Goal: Information Seeking & Learning: Learn about a topic

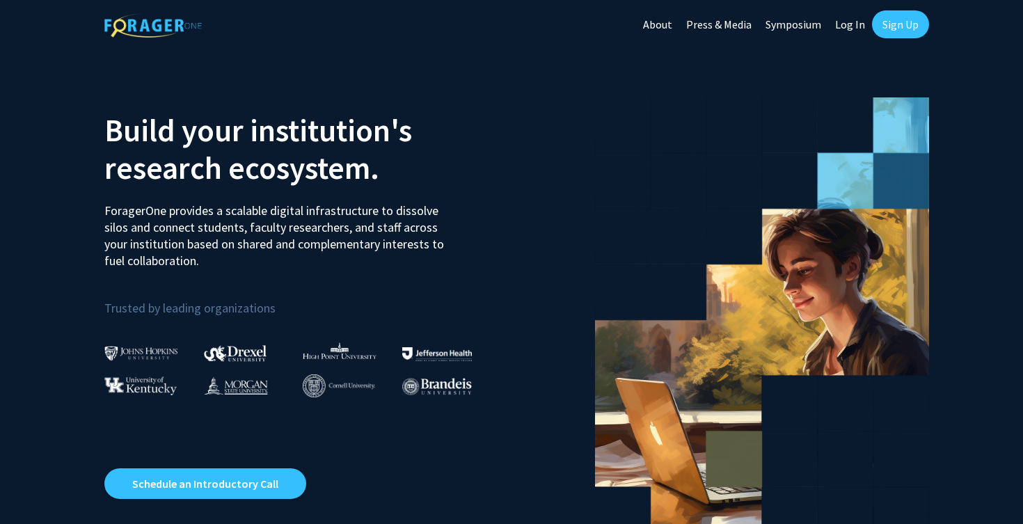
click at [857, 26] on link "Log In" at bounding box center [850, 24] width 44 height 49
select select
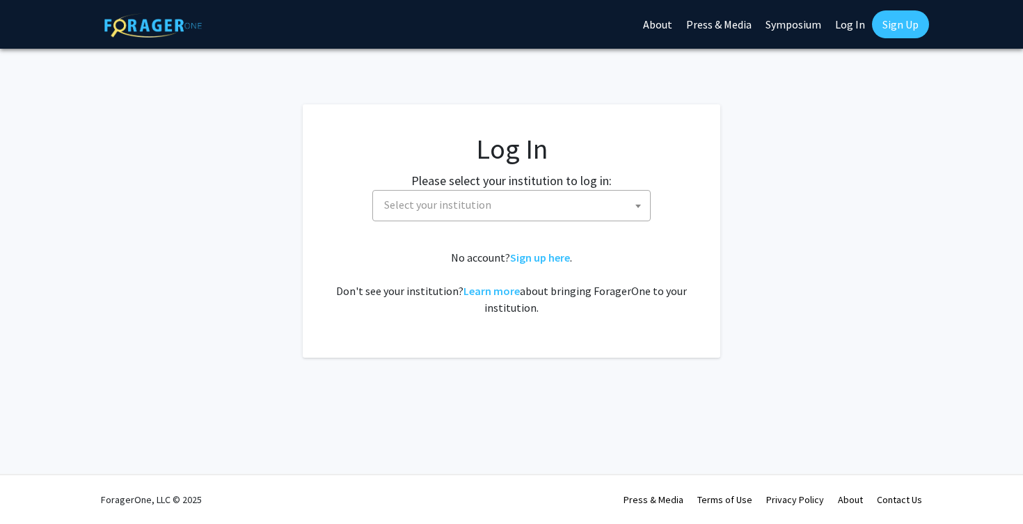
click at [574, 203] on span "Select your institution" at bounding box center [514, 205] width 271 height 29
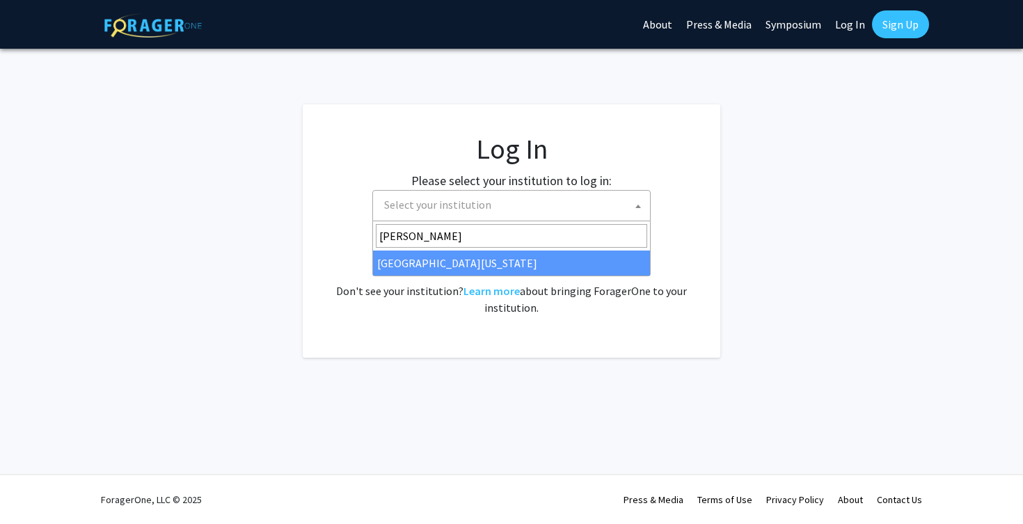
type input "maryl"
select select "31"
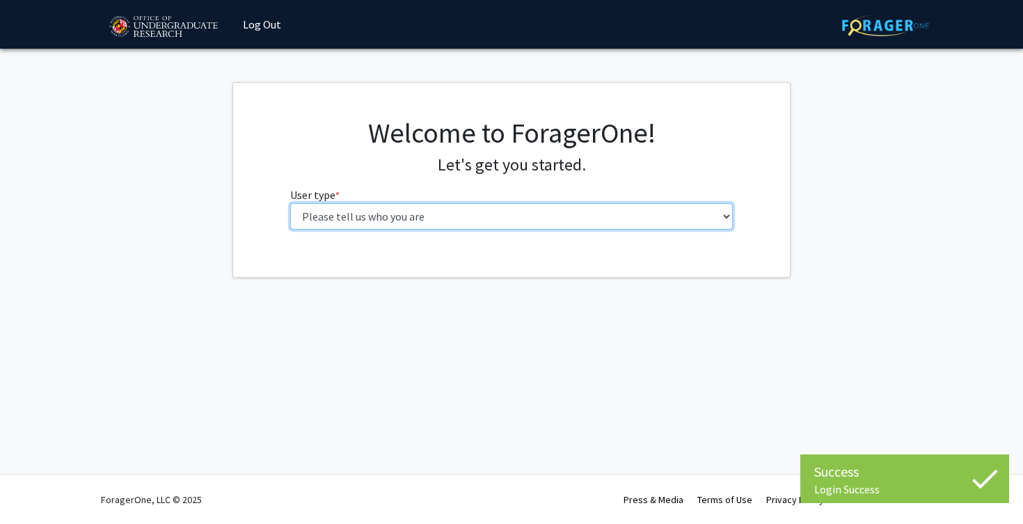
select select "1: undergrad"
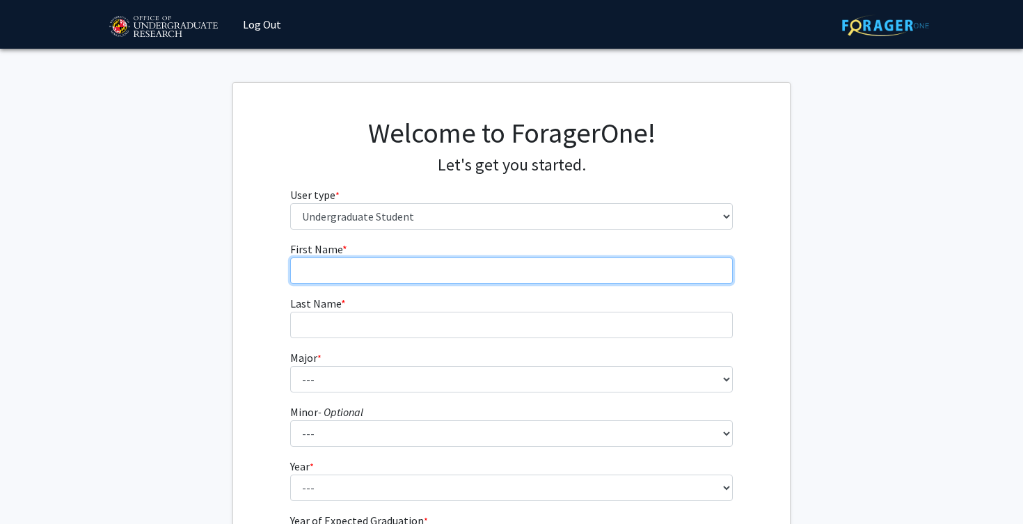
click at [614, 268] on input "First Name * required" at bounding box center [511, 271] width 443 height 26
type input "[PERSON_NAME]"
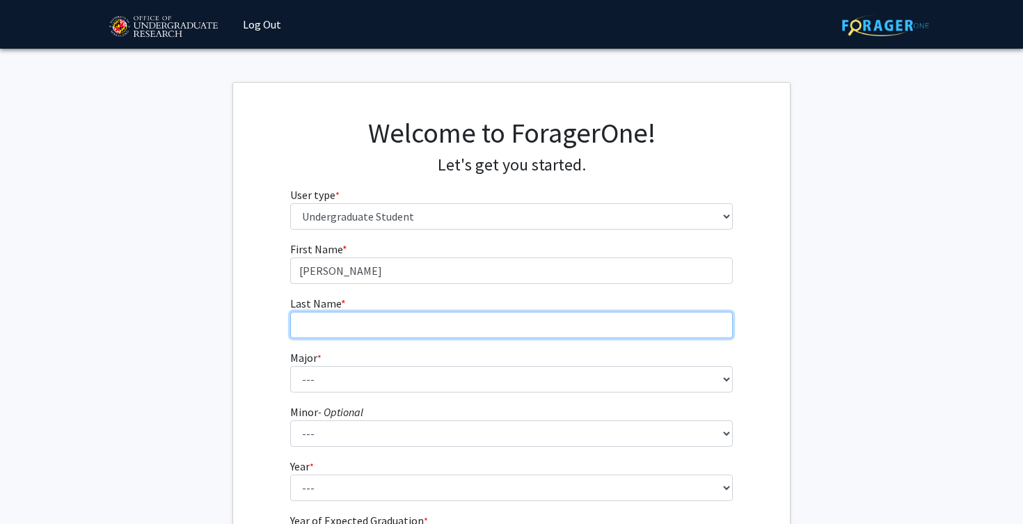
click at [562, 328] on input "Last Name * required" at bounding box center [511, 325] width 443 height 26
type input "Sered"
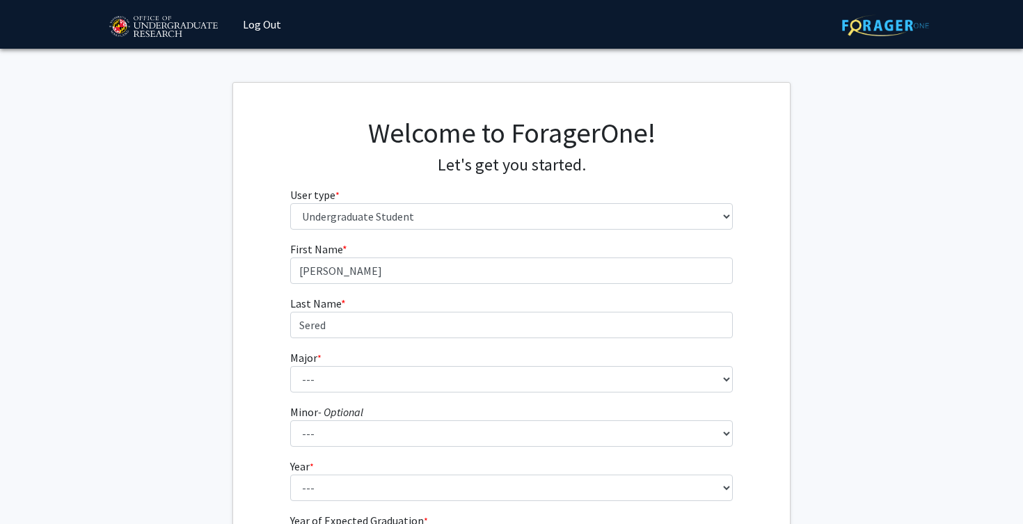
click at [422, 340] on form "First Name * required [PERSON_NAME] Last Name * required [PERSON_NAME] Major * …" at bounding box center [511, 411] width 443 height 340
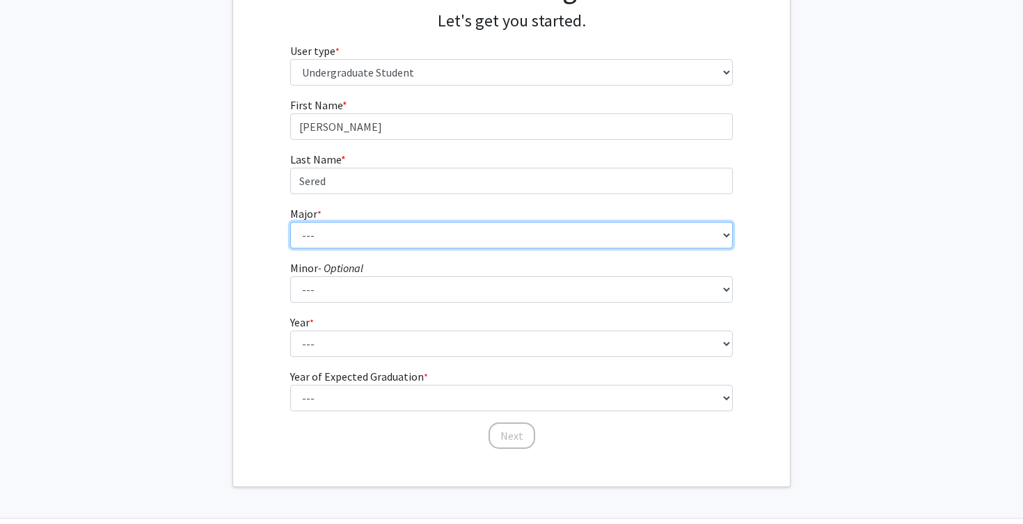
scroll to position [145, 0]
select select "75: 2376"
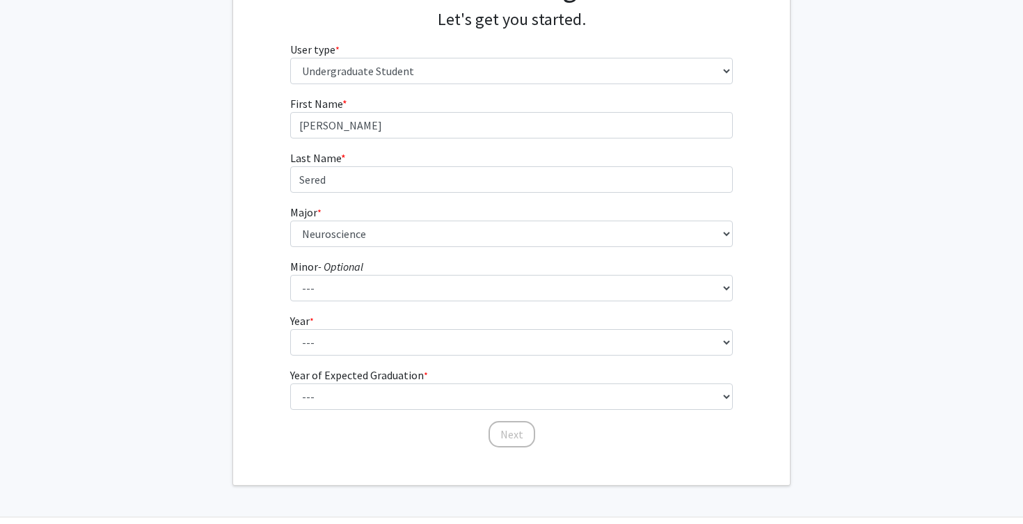
click at [443, 263] on fg-select "Minor - Optional --- Actuarial Mathematics Advanced Cybersecurity Experience fo…" at bounding box center [511, 279] width 443 height 43
click at [448, 324] on fg-select "Year * required --- First-year Sophomore Junior Senior Postbaccalaureate Certif…" at bounding box center [511, 334] width 443 height 43
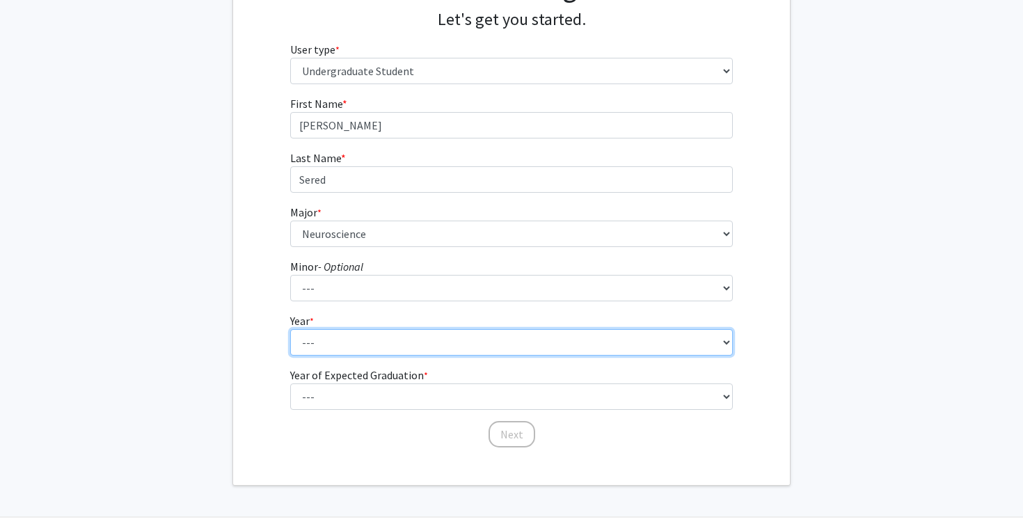
select select "2: sophomore"
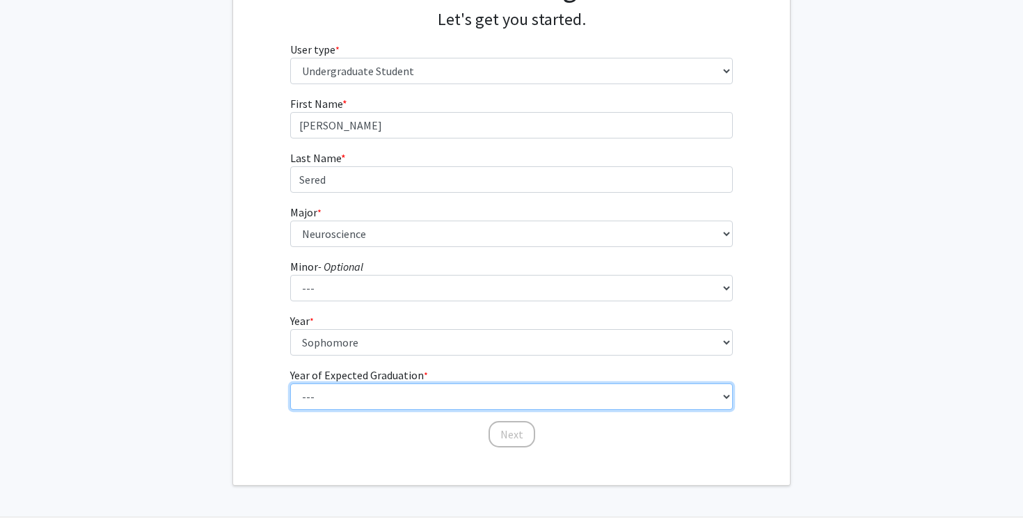
select select "4: 2028"
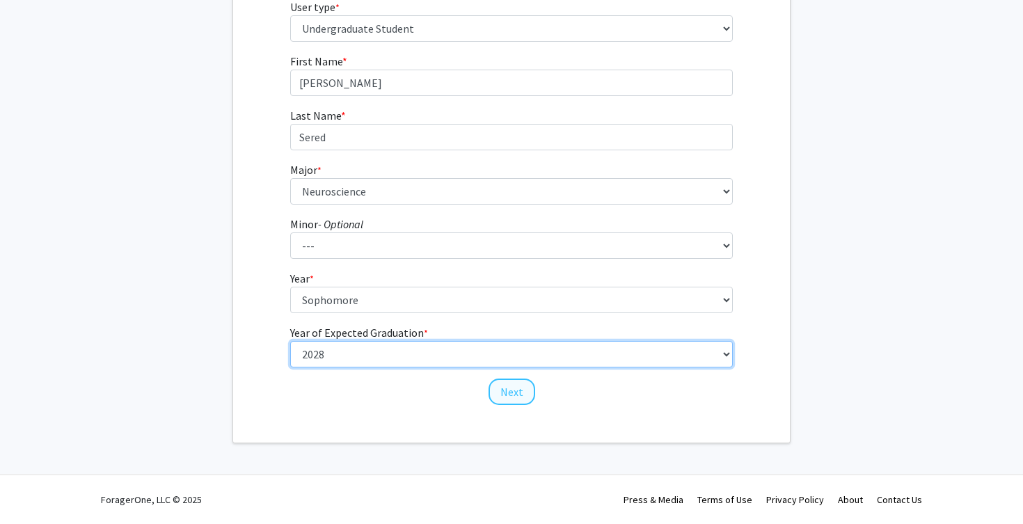
scroll to position [187, 0]
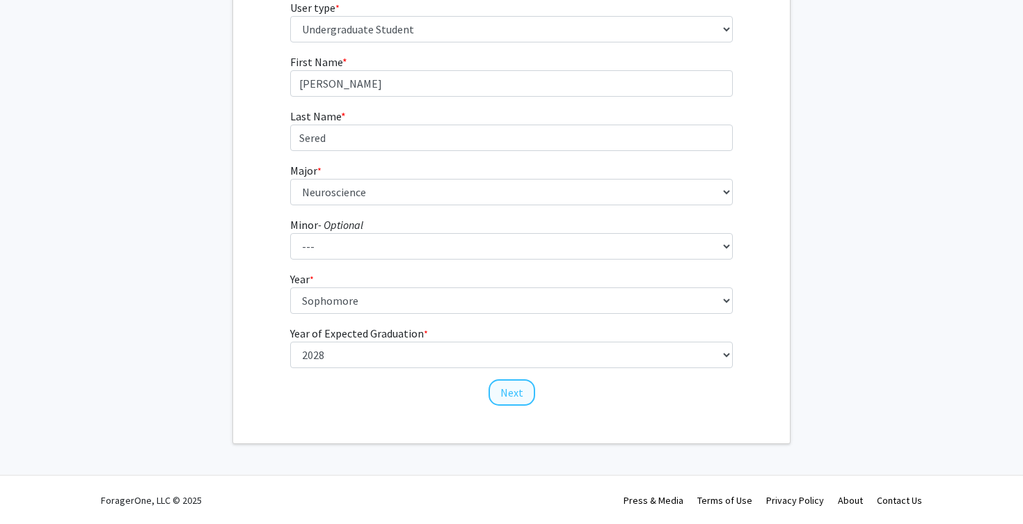
click at [500, 393] on button "Next" at bounding box center [512, 392] width 47 height 26
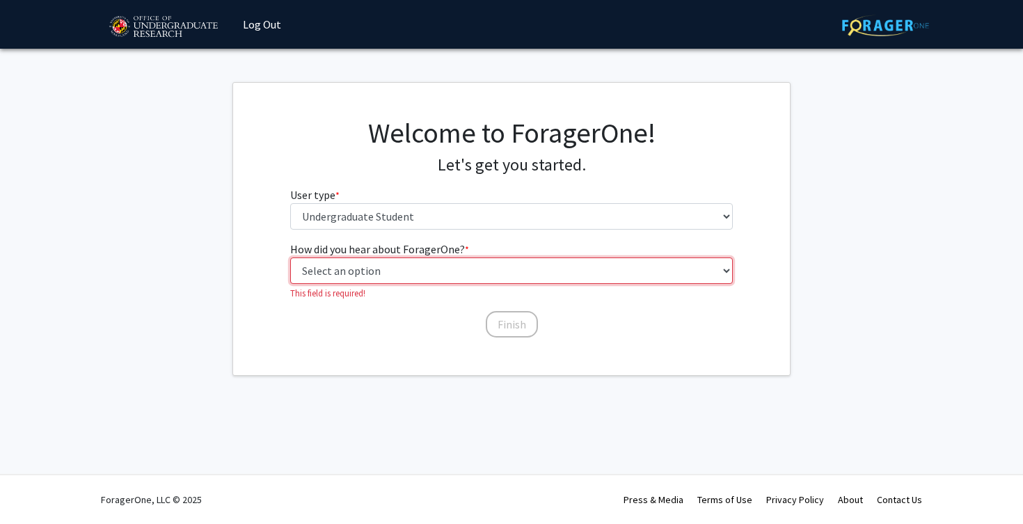
select select "3: university_website"
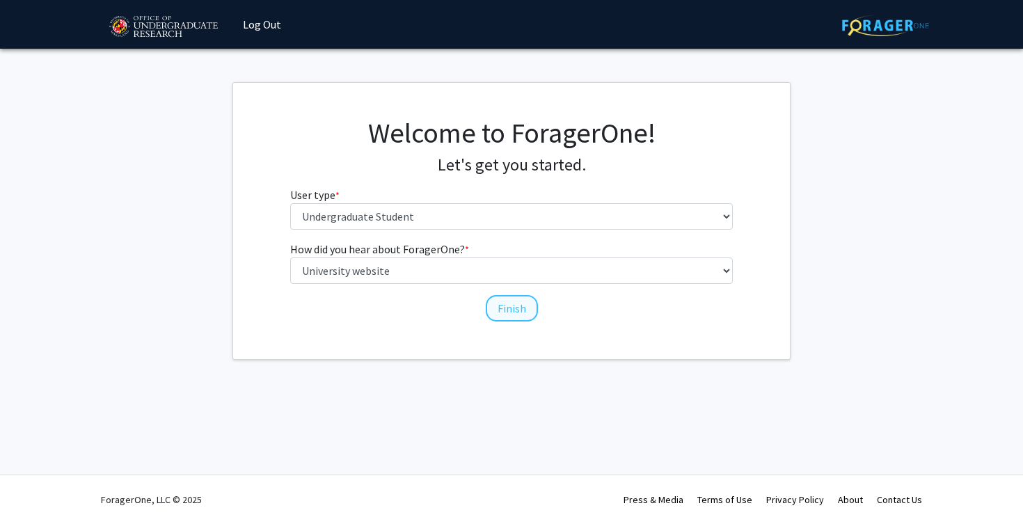
click at [510, 306] on button "Finish" at bounding box center [512, 308] width 52 height 26
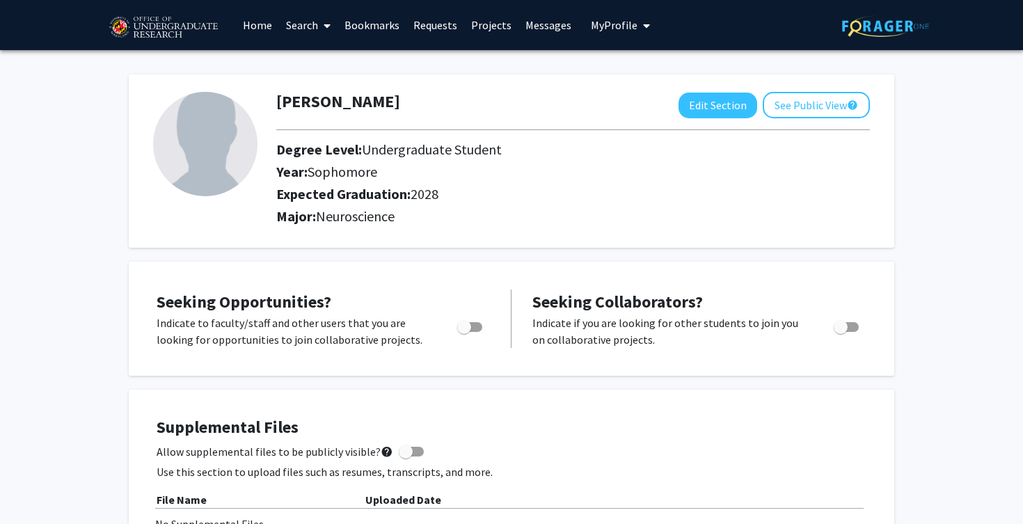
click at [268, 23] on link "Home" at bounding box center [257, 25] width 43 height 49
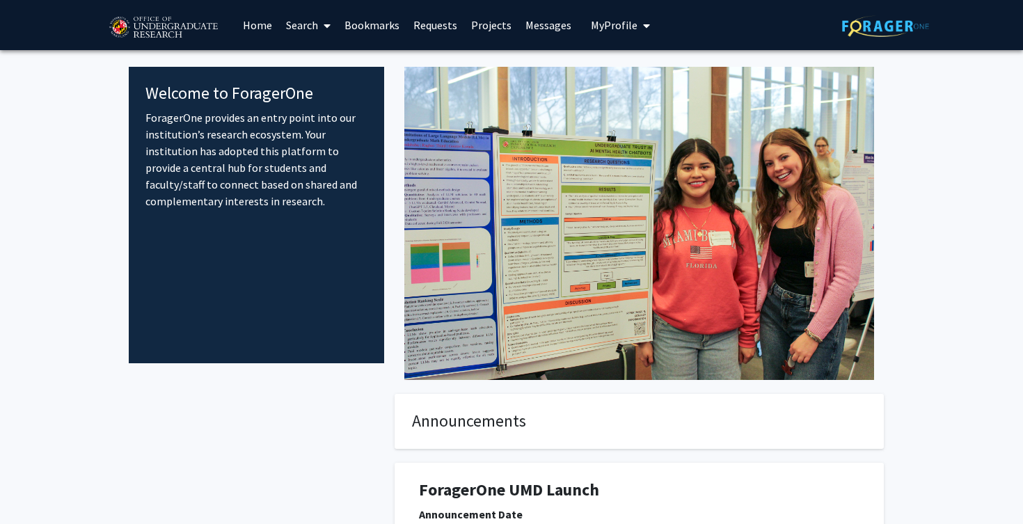
click at [496, 32] on link "Projects" at bounding box center [491, 25] width 54 height 49
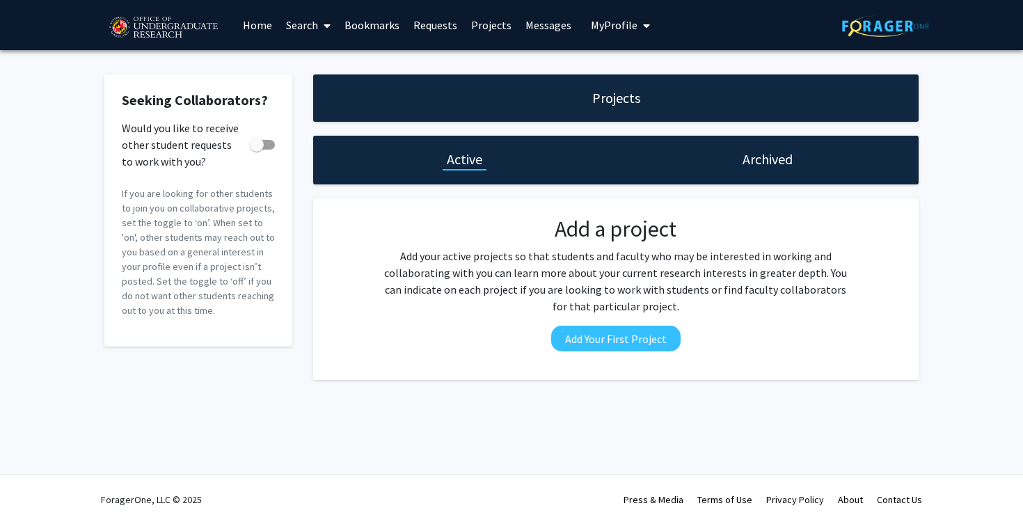
click at [321, 26] on span at bounding box center [324, 25] width 13 height 49
click at [338, 65] on span "Faculty/Staff" at bounding box center [330, 64] width 102 height 28
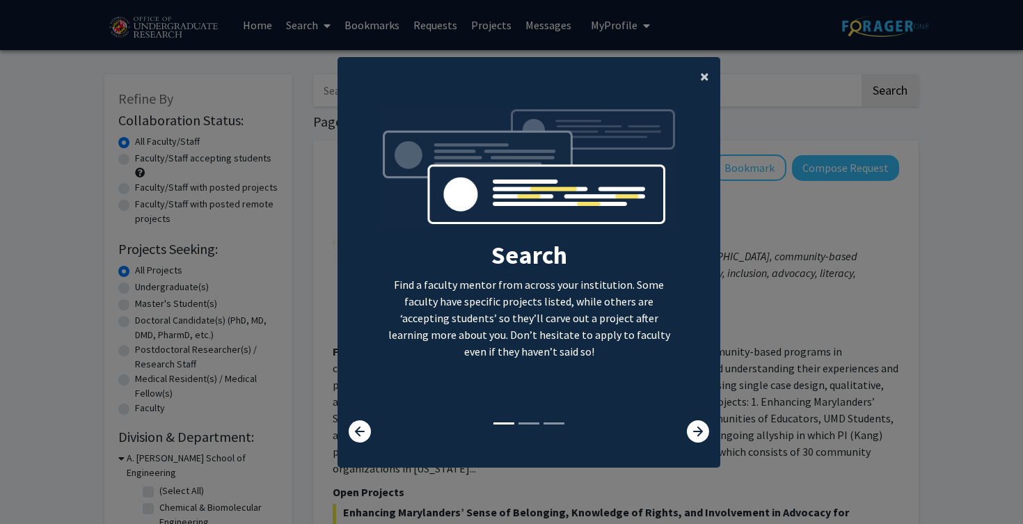
click at [696, 74] on button "×" at bounding box center [704, 76] width 31 height 39
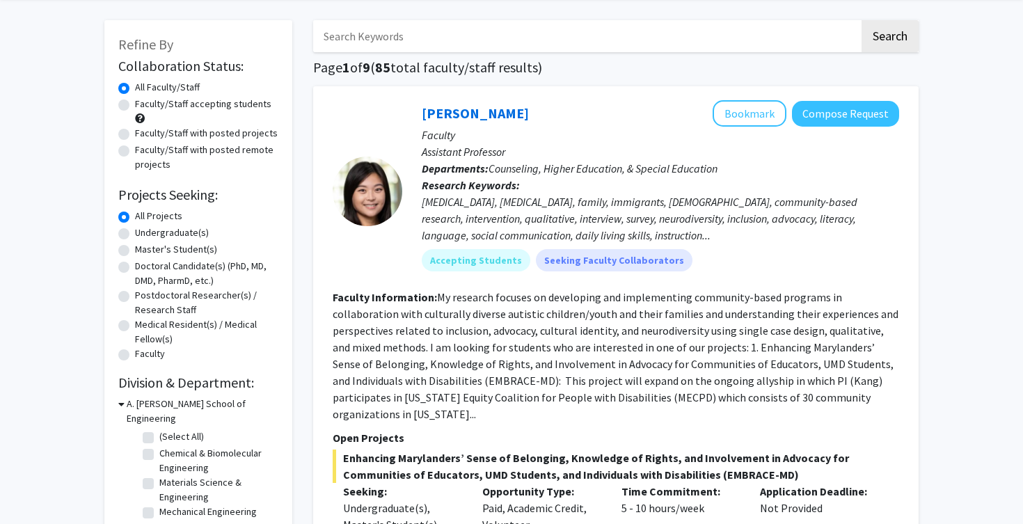
scroll to position [59, 0]
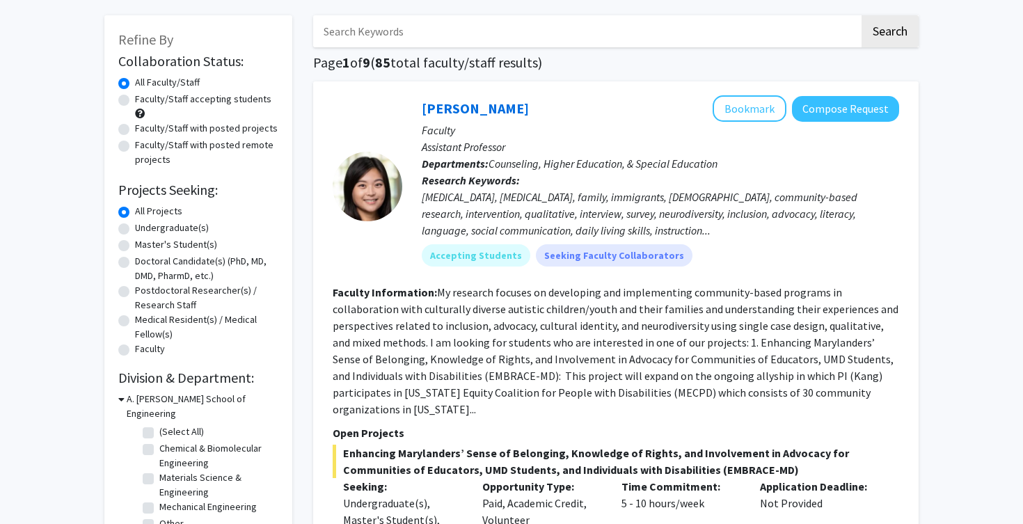
click at [152, 227] on label "Undergraduate(s)" at bounding box center [172, 228] width 74 height 15
click at [144, 227] on input "Undergraduate(s)" at bounding box center [139, 225] width 9 height 9
radio input "true"
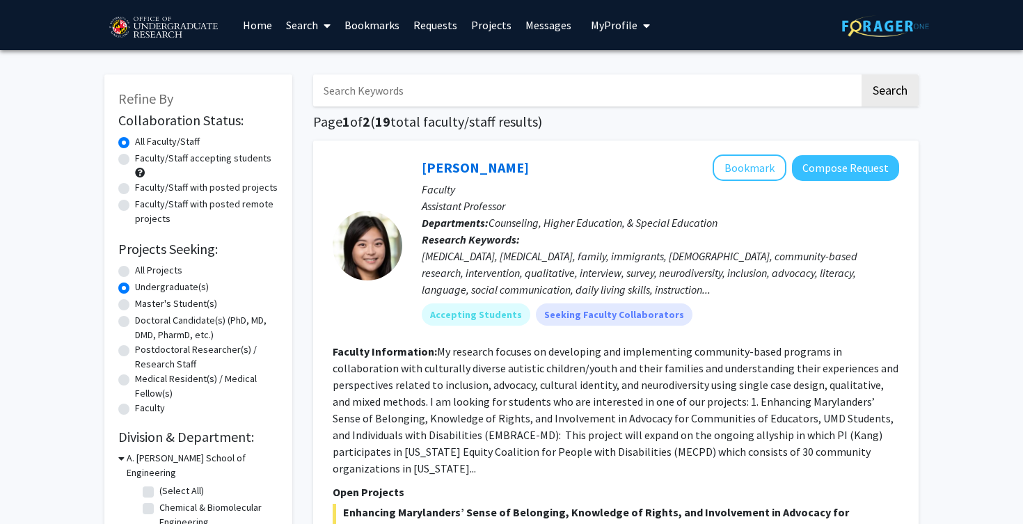
click at [135, 160] on label "Faculty/Staff accepting students" at bounding box center [203, 158] width 136 height 15
click at [135, 160] on input "Faculty/Staff accepting students" at bounding box center [139, 155] width 9 height 9
radio input "true"
click at [885, 102] on button "Search" at bounding box center [890, 90] width 57 height 32
radio input "true"
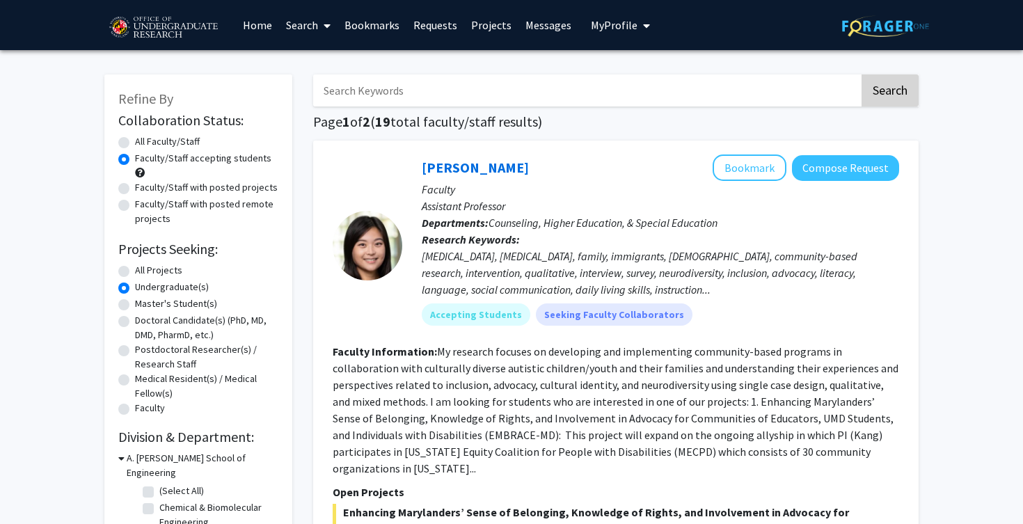
radio input "true"
click at [181, 171] on div "Faculty/Staff accepting students" at bounding box center [198, 165] width 160 height 29
click at [181, 165] on label "Faculty/Staff accepting students" at bounding box center [203, 158] width 136 height 15
click at [144, 160] on input "Faculty/Staff accepting students" at bounding box center [139, 155] width 9 height 9
radio input "true"
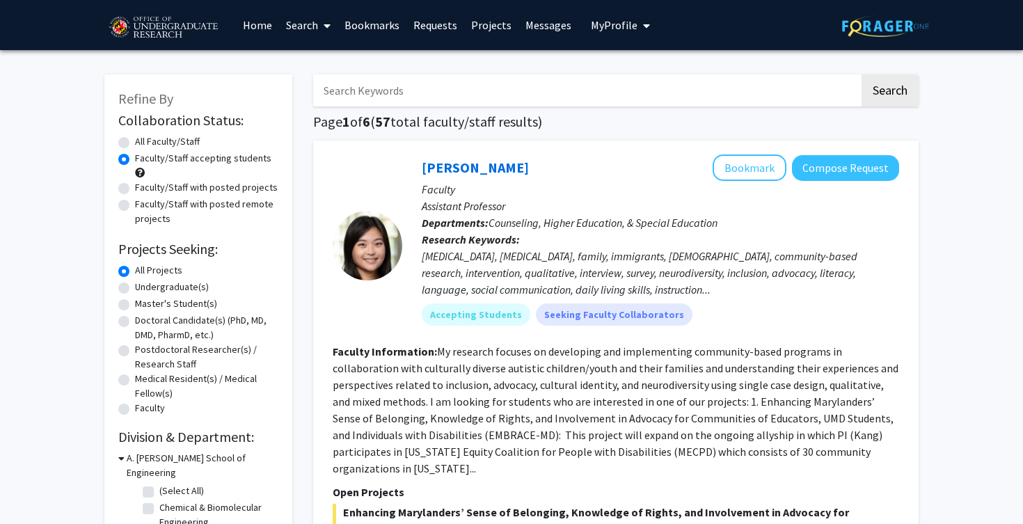
click at [150, 292] on label "Undergraduate(s)" at bounding box center [172, 287] width 74 height 15
click at [144, 289] on input "Undergraduate(s)" at bounding box center [139, 284] width 9 height 9
radio input "true"
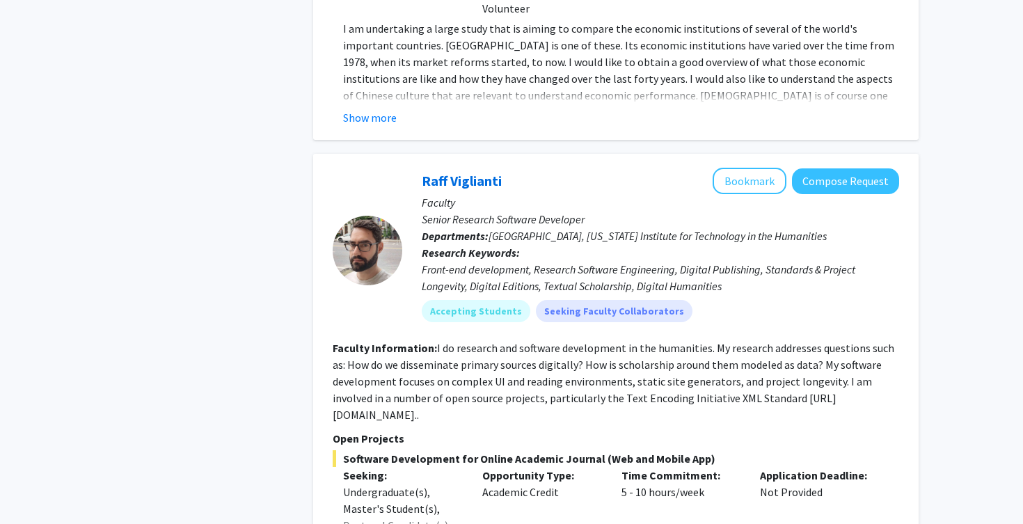
scroll to position [2309, 0]
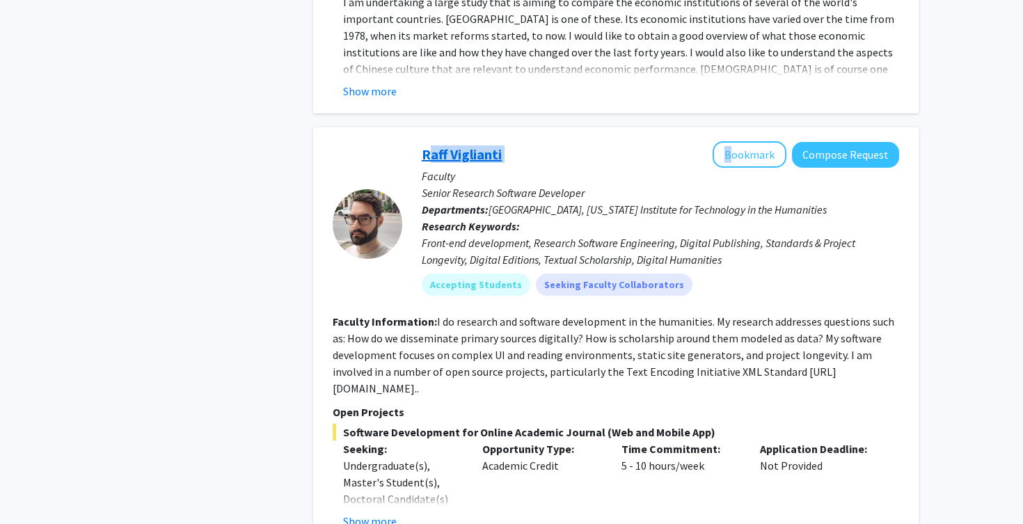
click at [425, 141] on div "Raff Viglianti Bookmark Compose Request Faculty Senior Research Software Develo…" at bounding box center [650, 223] width 497 height 165
click at [353, 141] on div at bounding box center [368, 223] width 70 height 165
drag, startPoint x: 389, startPoint y: 120, endPoint x: 530, endPoint y: 120, distance: 141.3
click at [530, 141] on section "Raff Viglianti Bookmark Compose Request Faculty Senior Research Software Develo…" at bounding box center [616, 223] width 567 height 165
click at [530, 141] on div "Raff Viglianti Bookmark Compose Request" at bounding box center [660, 154] width 477 height 26
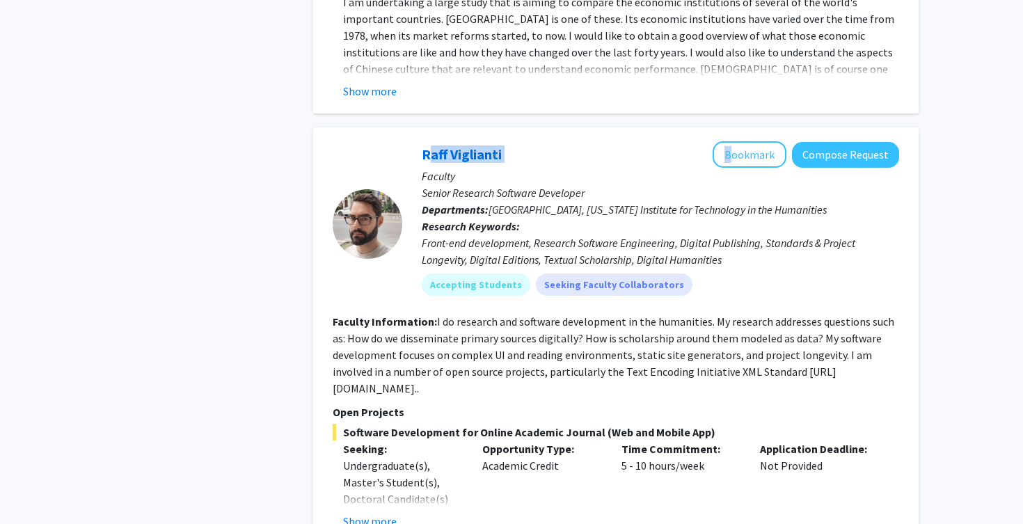
drag, startPoint x: 530, startPoint y: 125, endPoint x: 421, endPoint y: 122, distance: 108.6
click at [421, 141] on div "Raff Viglianti Bookmark Compose Request Faculty Senior Research Software Develo…" at bounding box center [650, 223] width 497 height 165
drag, startPoint x: 365, startPoint y: 125, endPoint x: 541, endPoint y: 125, distance: 176.1
click at [541, 141] on section "Raff Viglianti Bookmark Compose Request Faculty Senior Research Software Develo…" at bounding box center [616, 223] width 567 height 165
click at [541, 141] on div "Raff Viglianti Bookmark Compose Request" at bounding box center [660, 154] width 477 height 26
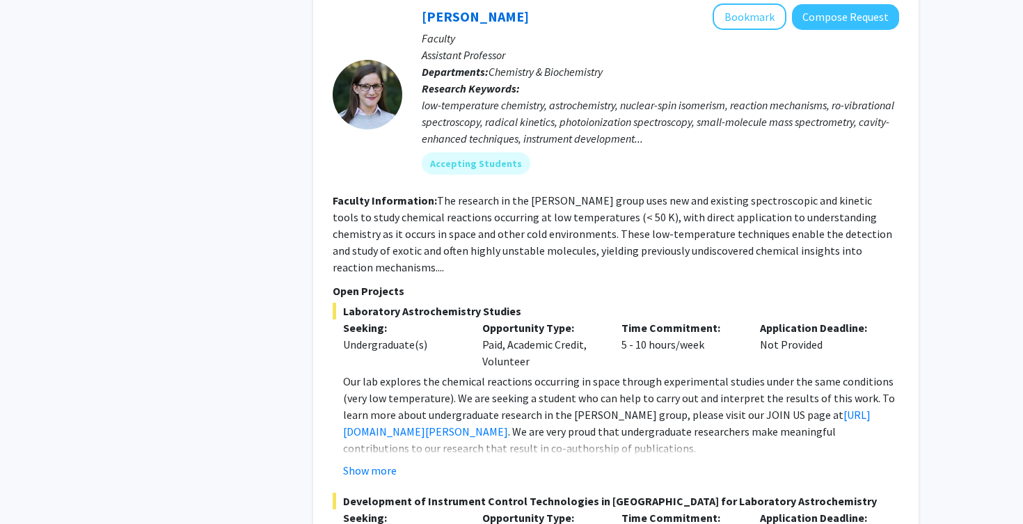
scroll to position [4486, 0]
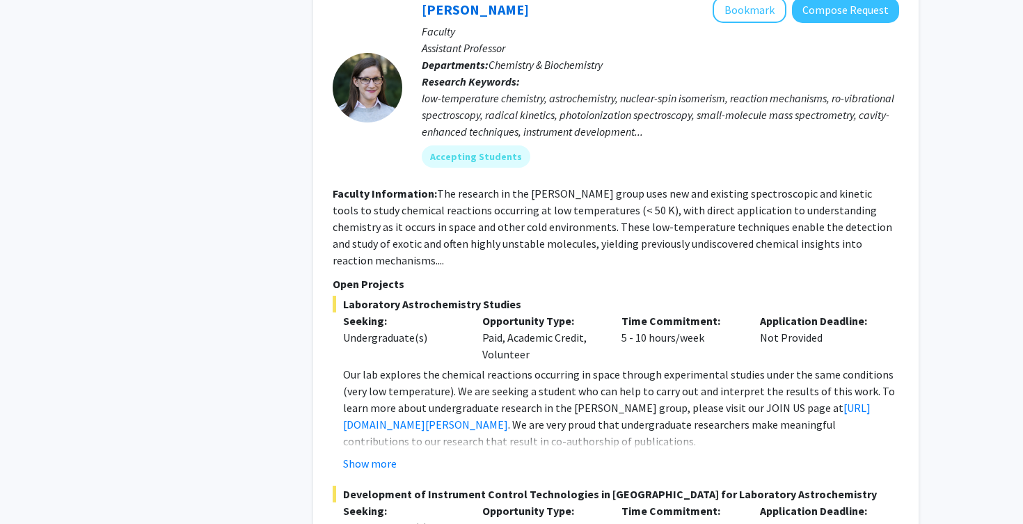
drag, startPoint x: 526, startPoint y: 271, endPoint x: 473, endPoint y: 243, distance: 60.1
click at [473, 313] on div "Opportunity Type: Paid, Academic Credit, Volunteer" at bounding box center [541, 338] width 139 height 50
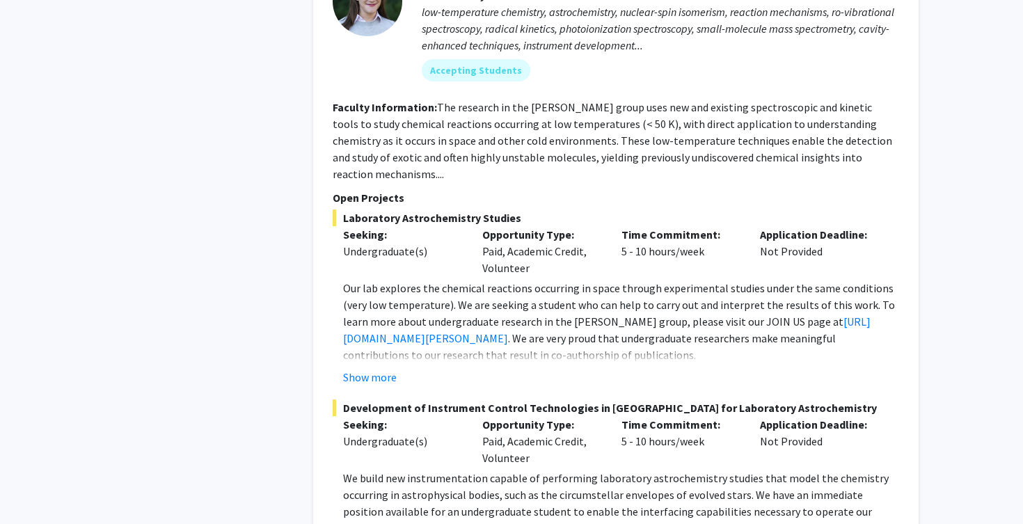
scroll to position [4576, 0]
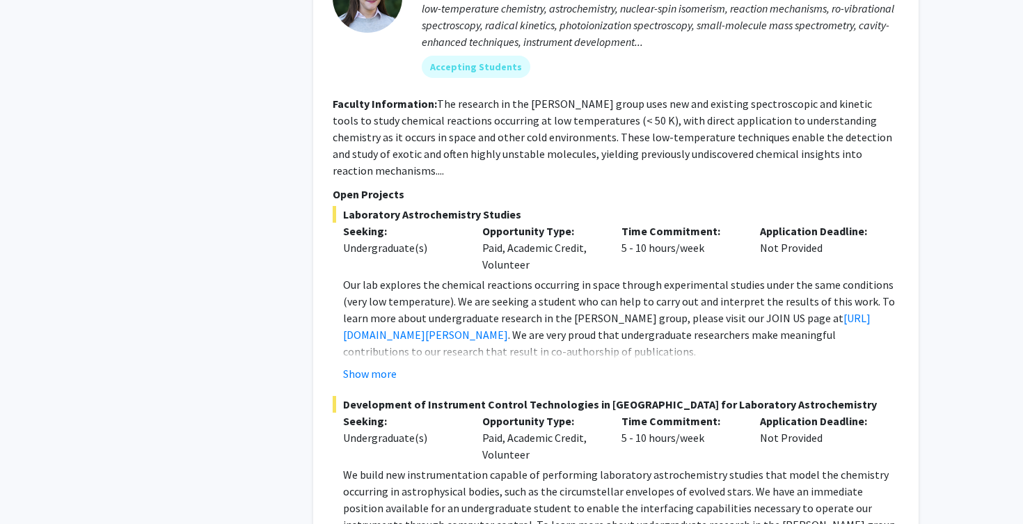
drag, startPoint x: 482, startPoint y: 168, endPoint x: 562, endPoint y: 176, distance: 81.1
click at [563, 223] on div "Opportunity Type: Paid, Academic Credit, Volunteer" at bounding box center [541, 248] width 139 height 50
click at [557, 223] on div "Opportunity Type: Paid, Academic Credit, Volunteer" at bounding box center [541, 248] width 139 height 50
drag, startPoint x: 529, startPoint y: 187, endPoint x: 327, endPoint y: 34, distance: 252.9
click at [327, 34] on div "[PERSON_NAME] Bookmark Compose Request Faculty Assistant Professor Departments:…" at bounding box center [616, 239] width 606 height 693
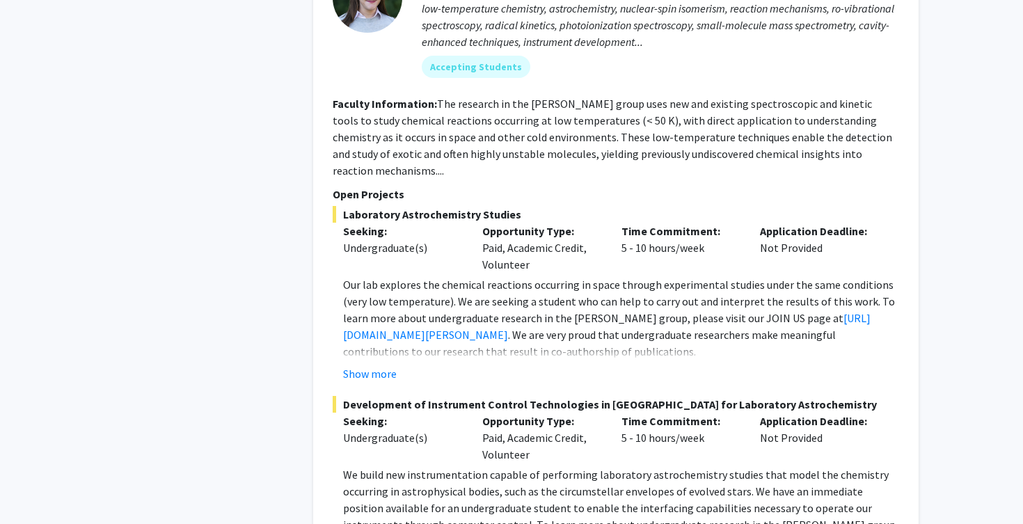
click at [327, 34] on div "[PERSON_NAME] Bookmark Compose Request Faculty Assistant Professor Departments:…" at bounding box center [616, 239] width 606 height 693
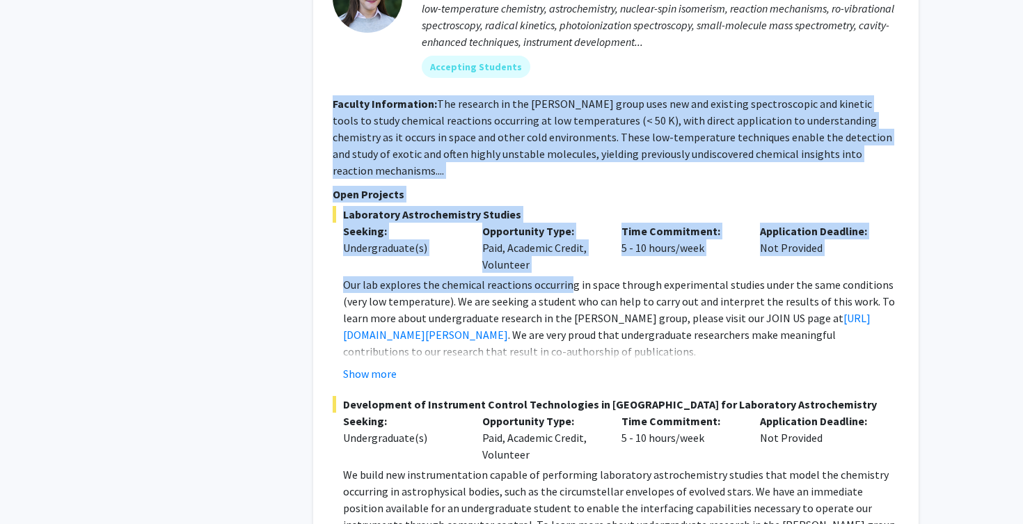
drag, startPoint x: 335, startPoint y: 40, endPoint x: 567, endPoint y: 194, distance: 279.1
click at [568, 195] on fg-search-faculty "[PERSON_NAME] Bookmark Compose Request Faculty Assistant Professor Departments:…" at bounding box center [616, 239] width 567 height 665
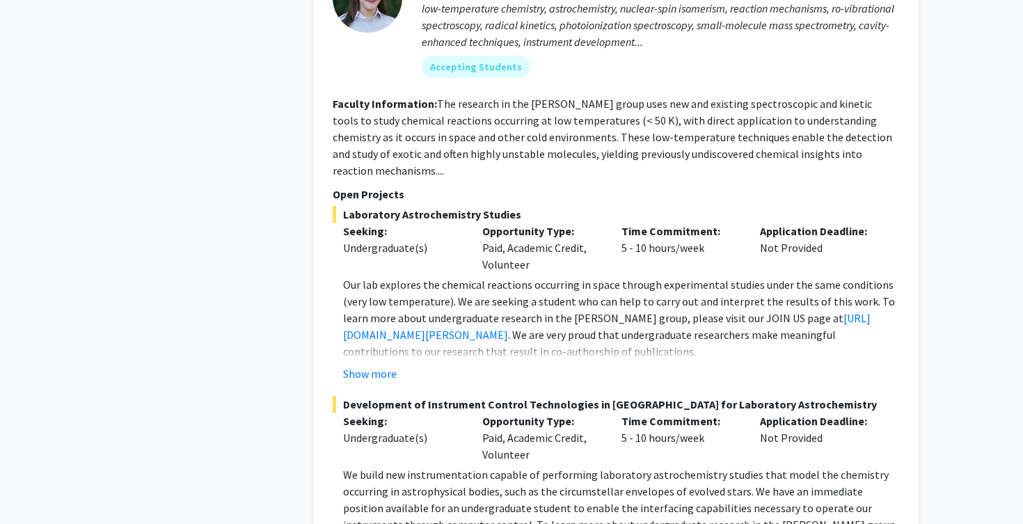
click at [567, 206] on div "Laboratory Astrochemistry Studies Seeking: Undergraduate(s) Opportunity Type: P…" at bounding box center [616, 294] width 567 height 176
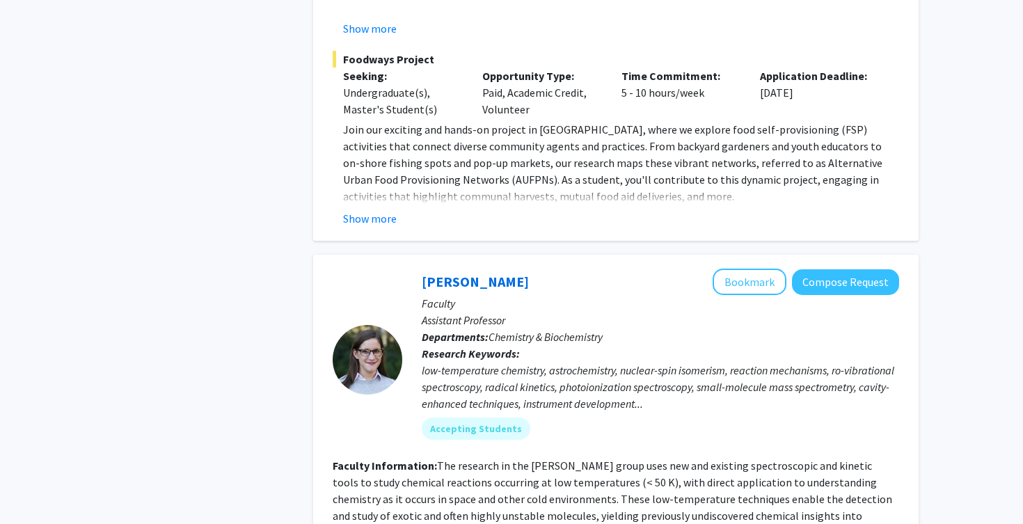
scroll to position [4212, 0]
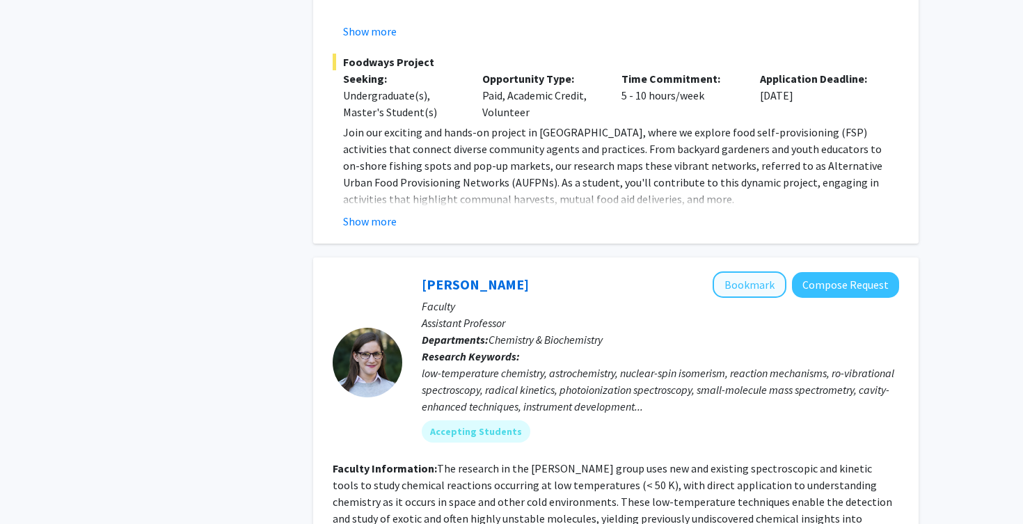
click at [754, 271] on button "Bookmark" at bounding box center [750, 284] width 74 height 26
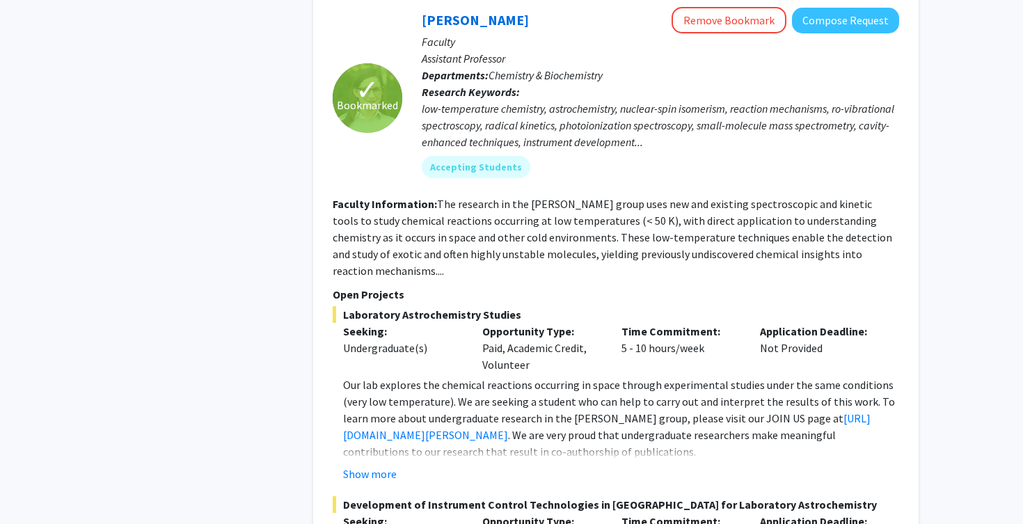
scroll to position [4477, 0]
click at [386, 465] on button "Show more" at bounding box center [370, 473] width 54 height 17
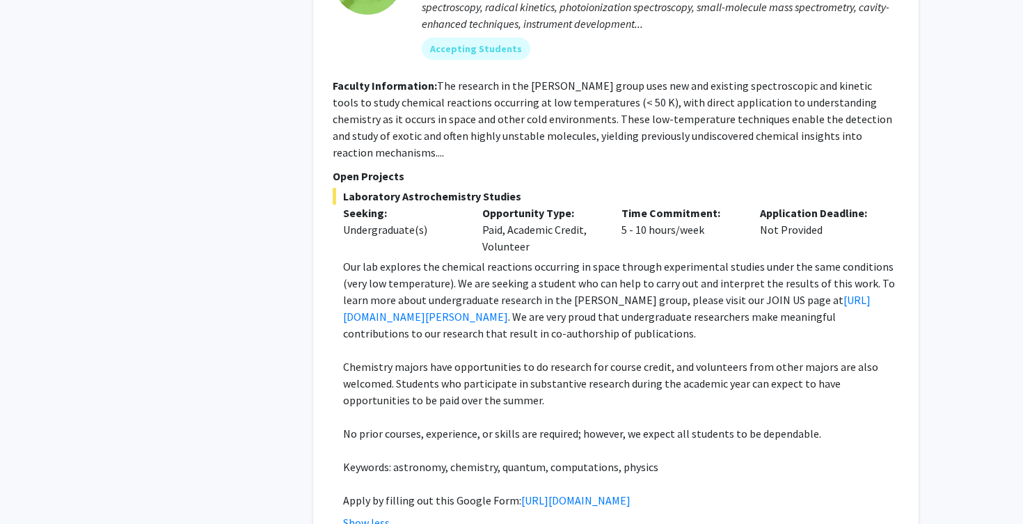
scroll to position [4594, 0]
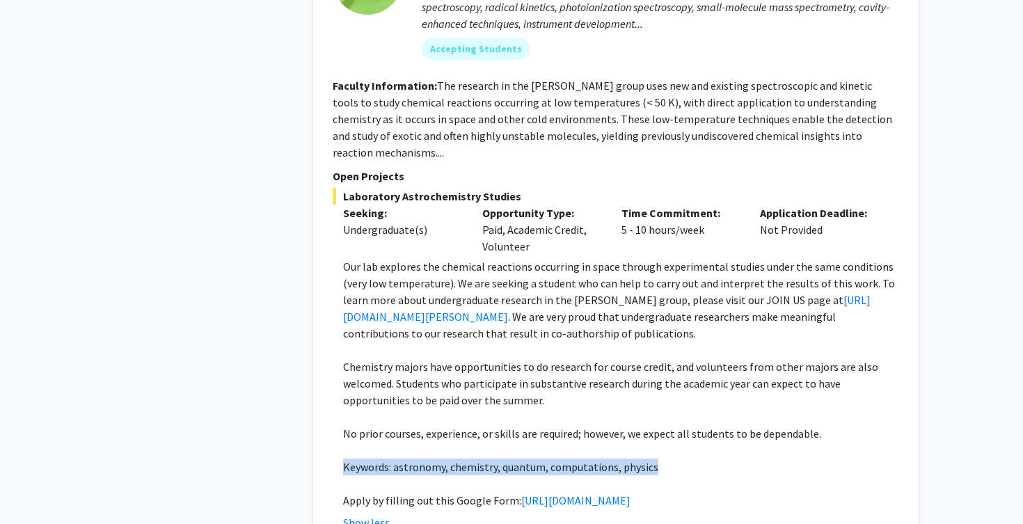
drag, startPoint x: 651, startPoint y: 389, endPoint x: 329, endPoint y: 386, distance: 322.3
click at [328, 386] on div "✓ Bookmarked [PERSON_NAME] Remove Bookmark Compose Request Faculty Assistant Pr…" at bounding box center [616, 305] width 606 height 860
click at [329, 386] on div "✓ Bookmarked [PERSON_NAME] Remove Bookmark Compose Request Faculty Assistant Pr…" at bounding box center [616, 305] width 606 height 860
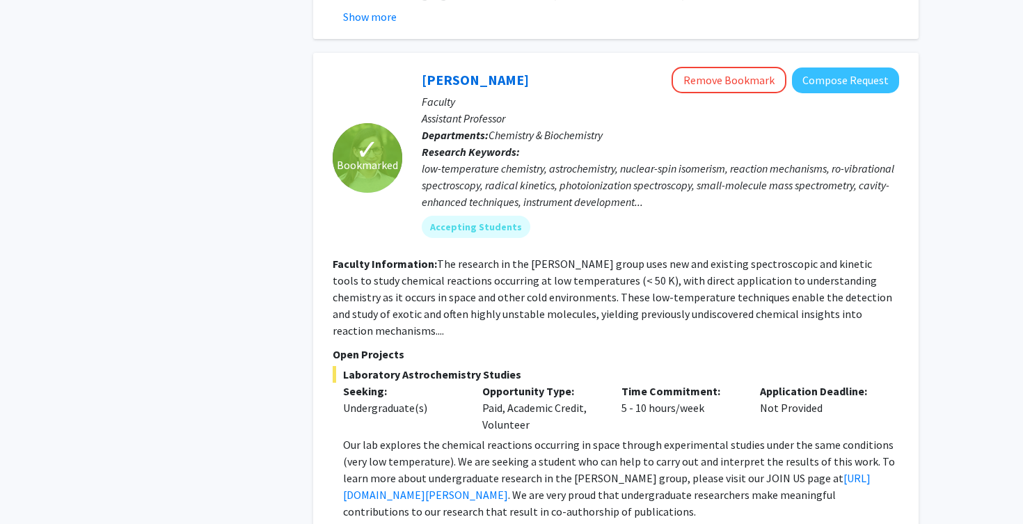
scroll to position [4448, 0]
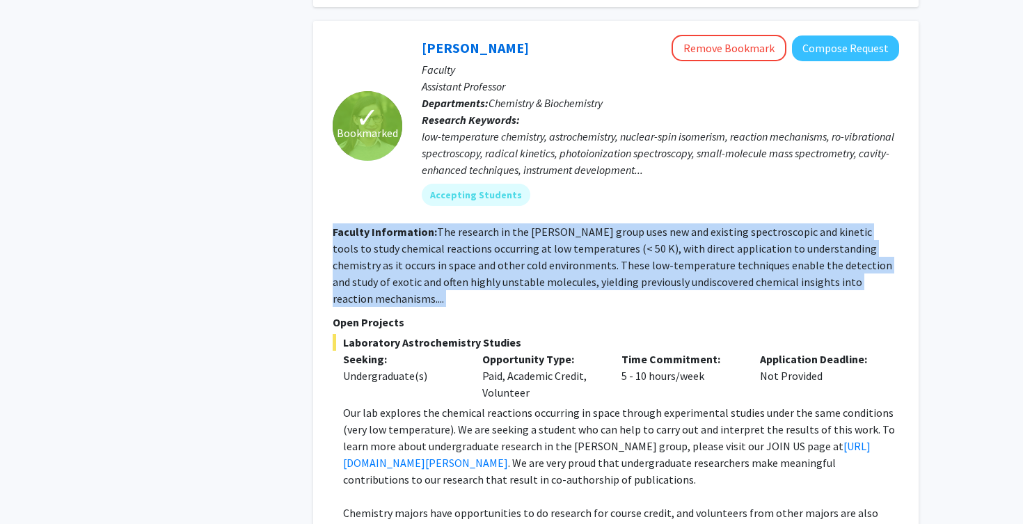
drag, startPoint x: 332, startPoint y: 167, endPoint x: 910, endPoint y: 230, distance: 581.8
click at [910, 230] on div "✓ Bookmarked [PERSON_NAME] Remove Bookmark Compose Request Faculty Assistant Pr…" at bounding box center [616, 451] width 606 height 860
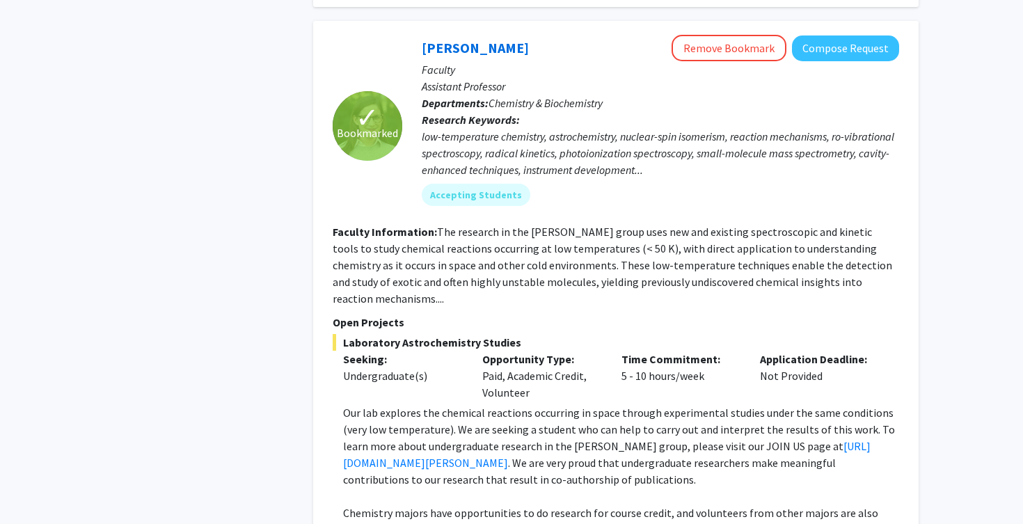
click at [910, 230] on div "✓ Bookmarked [PERSON_NAME] Remove Bookmark Compose Request Faculty Assistant Pr…" at bounding box center [616, 451] width 606 height 860
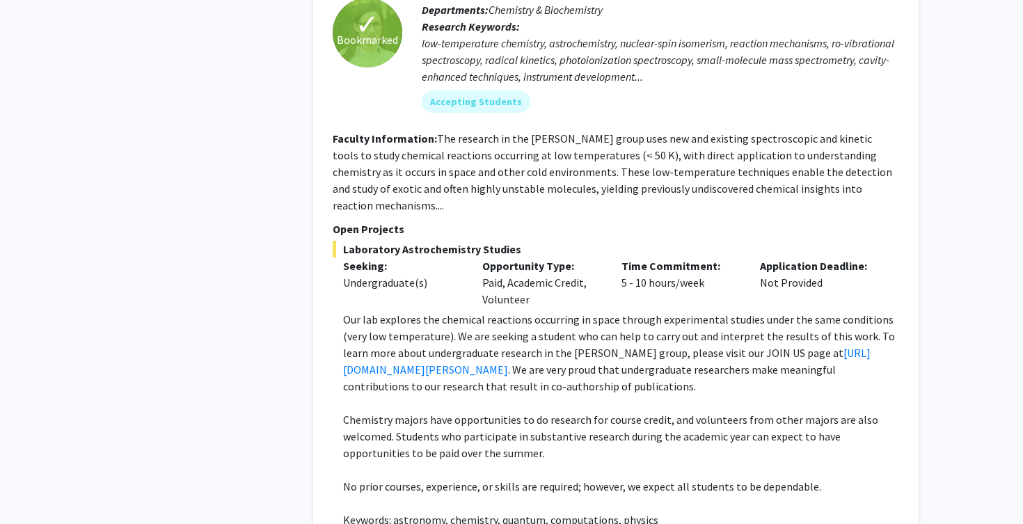
scroll to position [4541, 0]
drag, startPoint x: 621, startPoint y: 185, endPoint x: 720, endPoint y: 199, distance: 99.8
click at [720, 258] on div "Time Commitment: 5 - 10 hours/week" at bounding box center [680, 283] width 139 height 50
click at [719, 258] on div "Time Commitment: 5 - 10 hours/week" at bounding box center [680, 283] width 139 height 50
drag, startPoint x: 706, startPoint y: 206, endPoint x: 622, endPoint y: 187, distance: 87.1
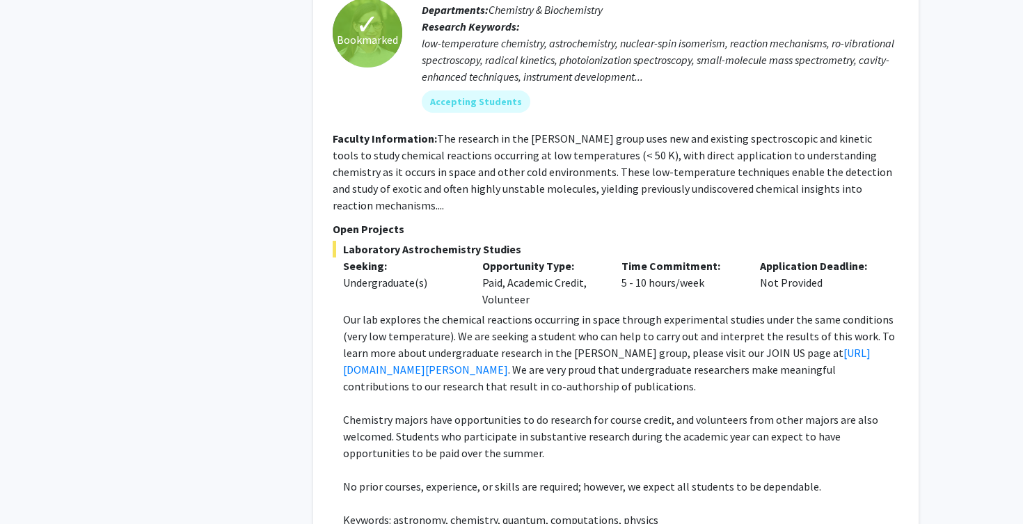
click at [622, 258] on div "Time Commitment: 5 - 10 hours/week" at bounding box center [680, 283] width 139 height 50
click at [622, 258] on p "Time Commitment:" at bounding box center [681, 266] width 118 height 17
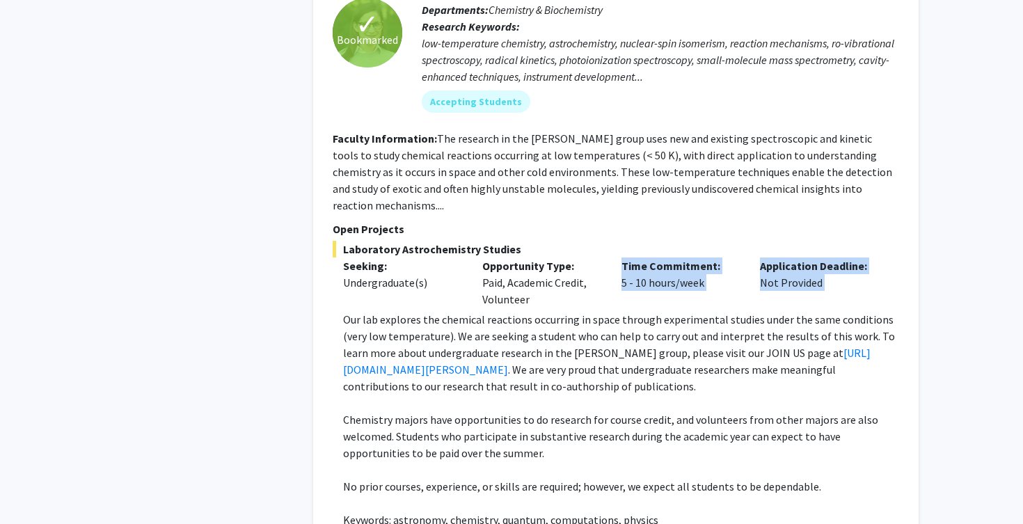
drag, startPoint x: 619, startPoint y: 186, endPoint x: 875, endPoint y: 228, distance: 258.9
click at [875, 241] on div "Laboratory Astrochemistry Studies Seeking: Undergraduate(s) Opportunity Type: P…" at bounding box center [616, 412] width 567 height 343
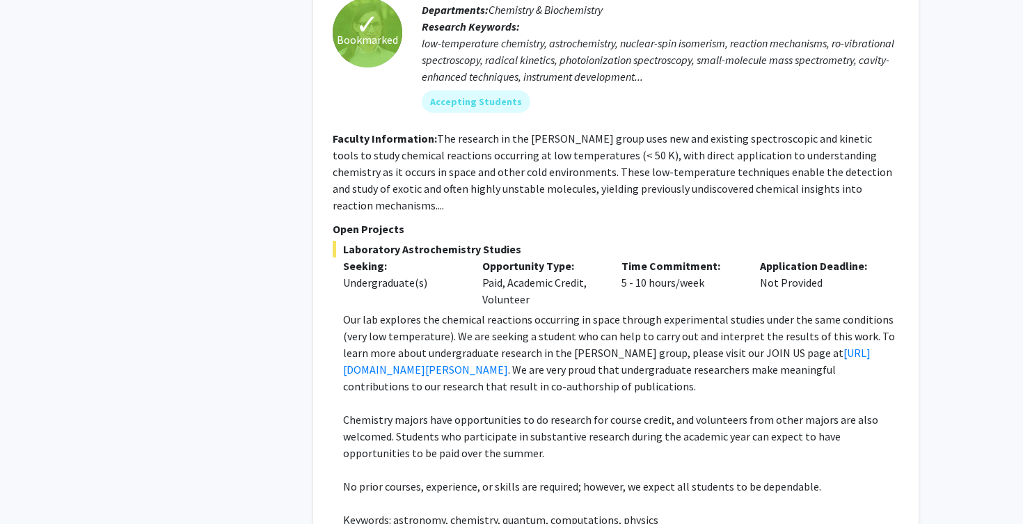
click at [875, 241] on div "Laboratory Astrochemistry Studies Seeking: Undergraduate(s) Opportunity Type: P…" at bounding box center [616, 412] width 567 height 343
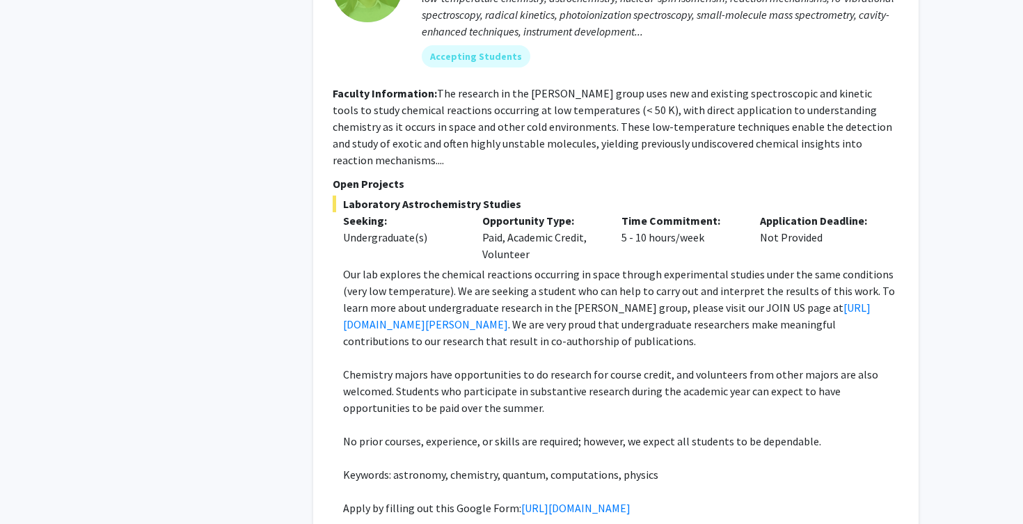
scroll to position [4584, 0]
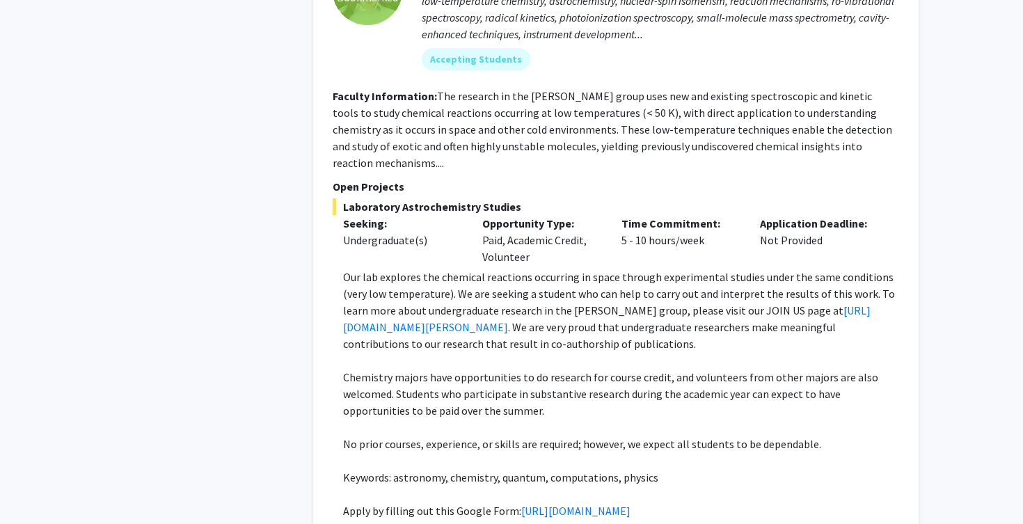
click at [532, 352] on p at bounding box center [621, 360] width 556 height 17
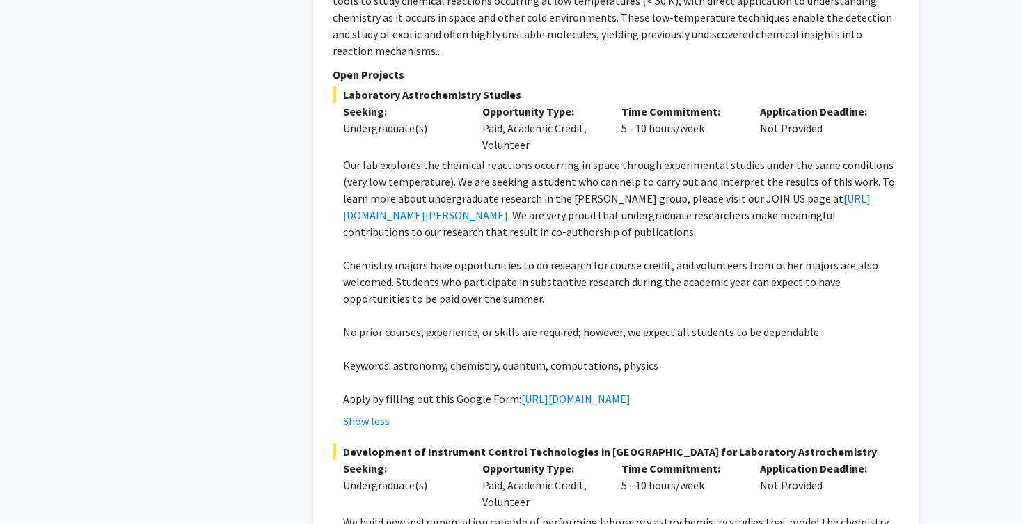
scroll to position [4698, 0]
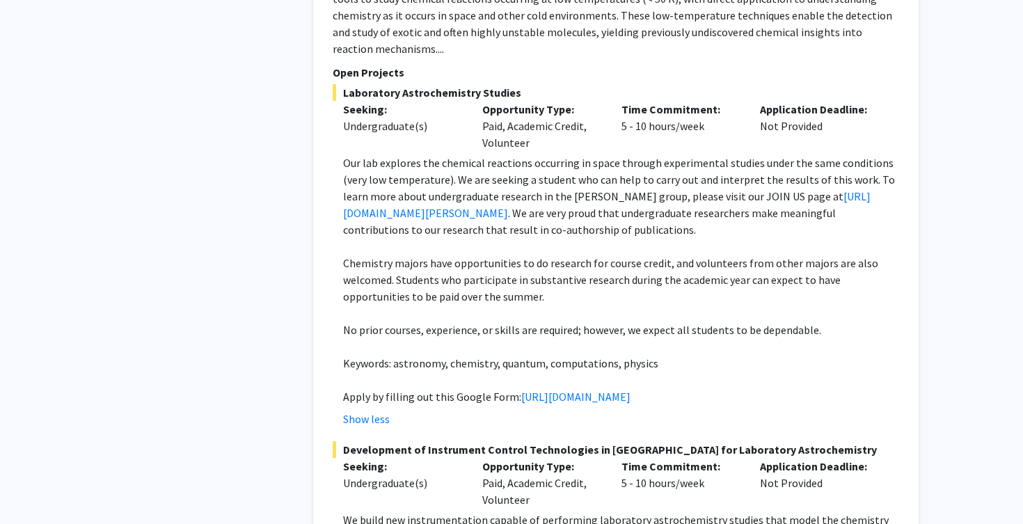
click at [871, 255] on p "Chemistry majors have opportunities to do research for course credit, and volun…" at bounding box center [621, 280] width 556 height 50
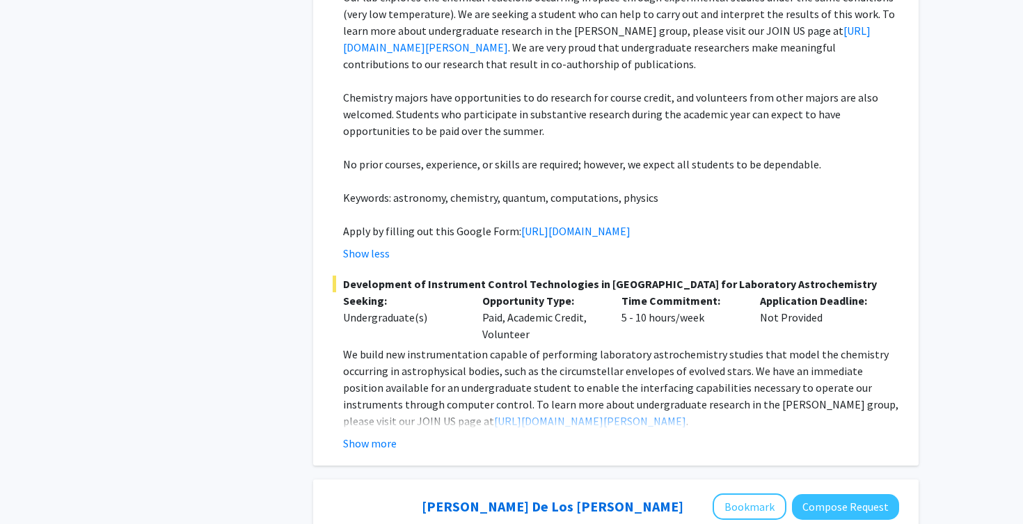
scroll to position [4864, 0]
click at [361, 434] on button "Show more" at bounding box center [370, 442] width 54 height 17
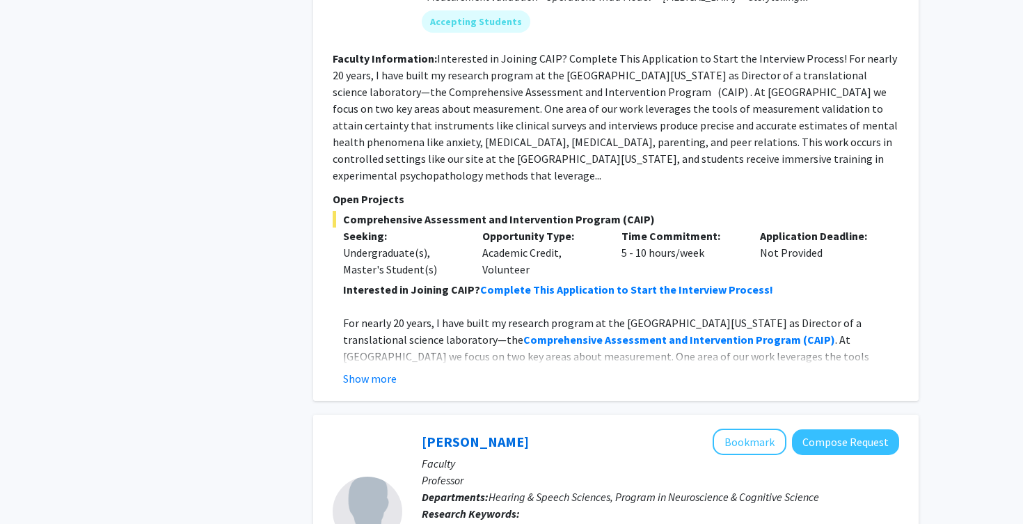
scroll to position [5764, 0]
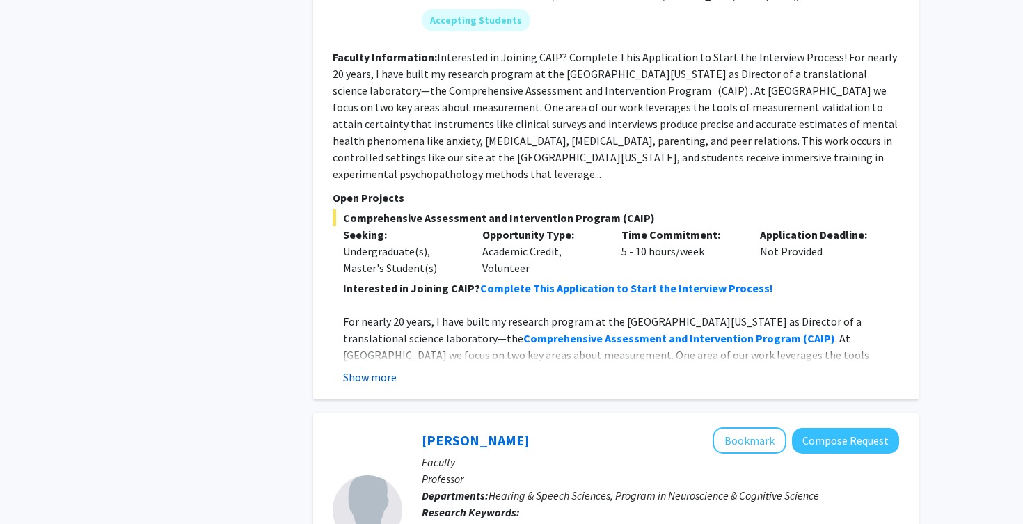
click at [381, 369] on button "Show more" at bounding box center [370, 377] width 54 height 17
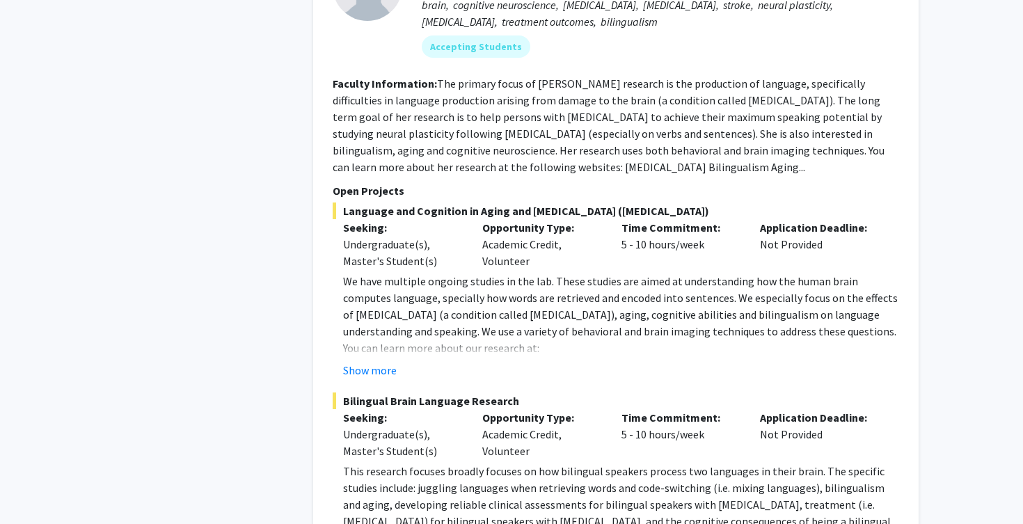
scroll to position [6491, 0]
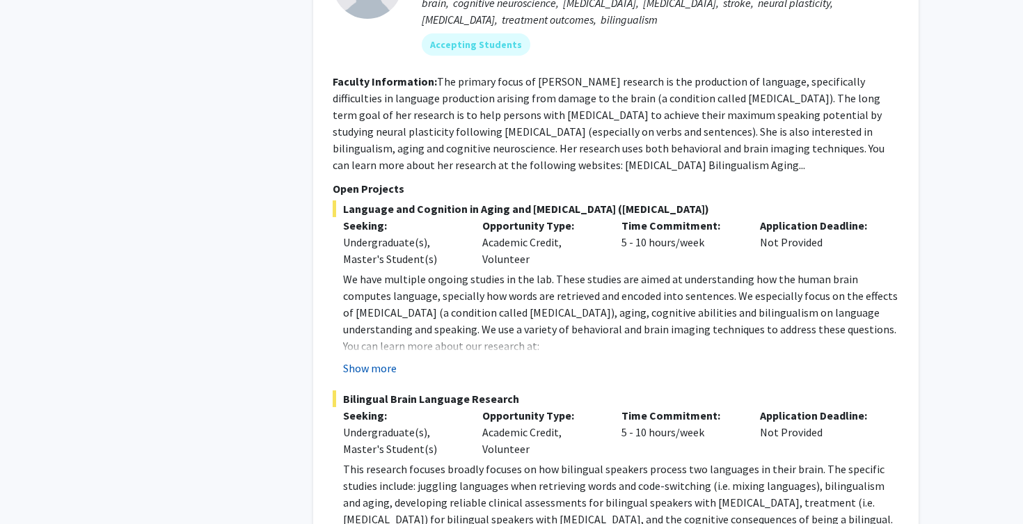
click at [368, 360] on button "Show more" at bounding box center [370, 368] width 54 height 17
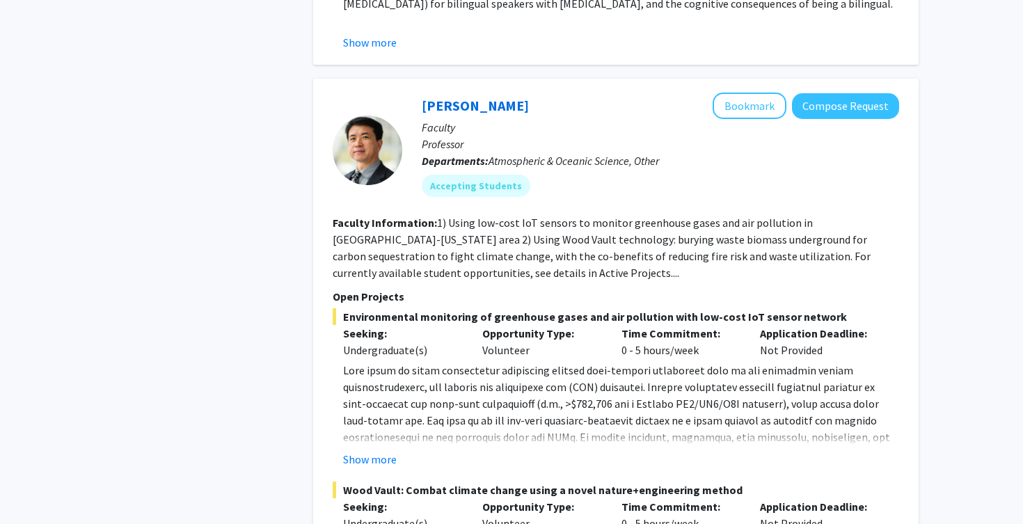
scroll to position [7065, 0]
